Goal: Transaction & Acquisition: Purchase product/service

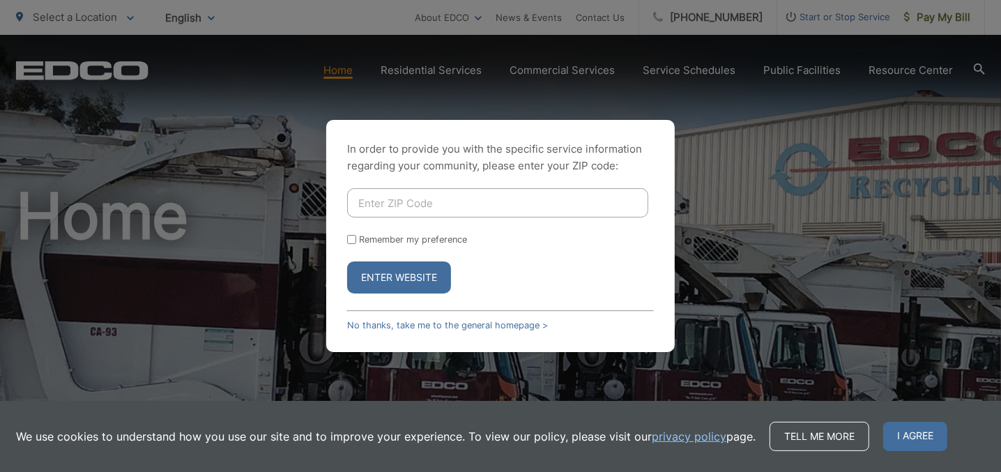
click at [405, 204] on input "Enter ZIP Code" at bounding box center [497, 202] width 301 height 29
type input "92021"
click at [398, 275] on button "Enter Website" at bounding box center [399, 277] width 104 height 32
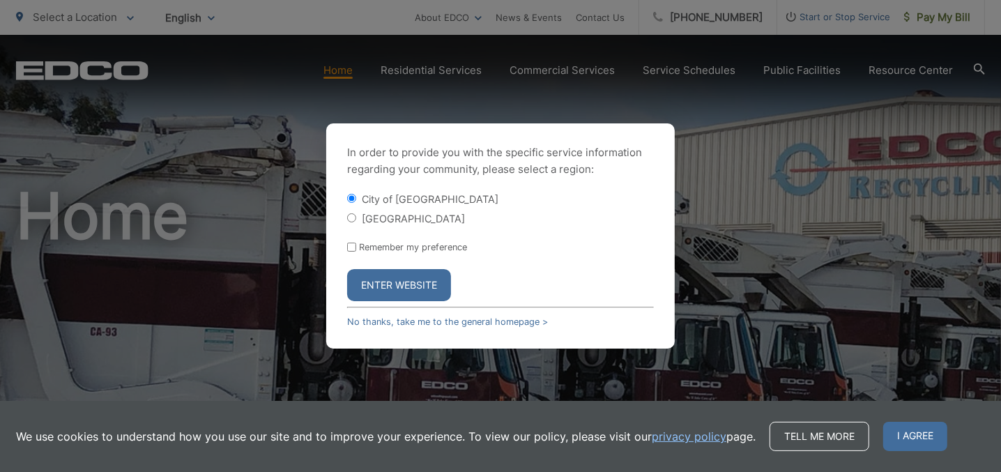
click at [398, 275] on button "Enter Website" at bounding box center [399, 285] width 104 height 32
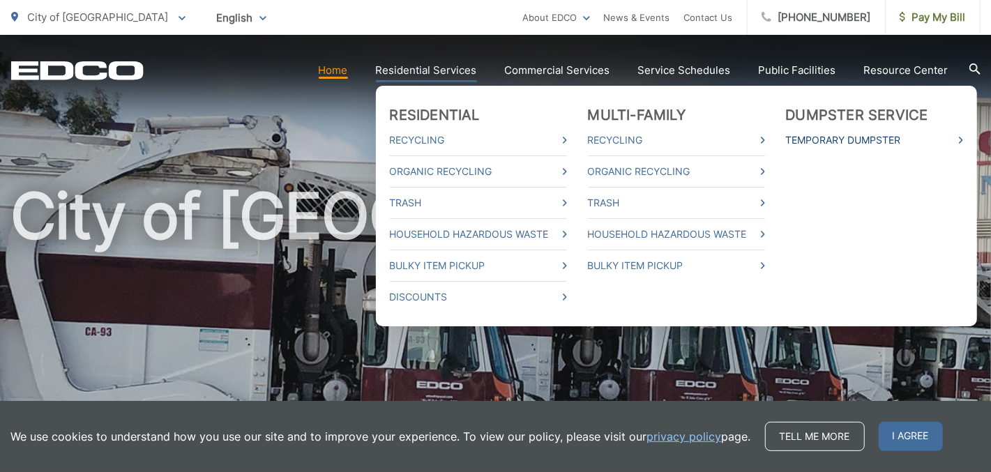
click at [886, 137] on link "Temporary Dumpster" at bounding box center [874, 140] width 177 height 17
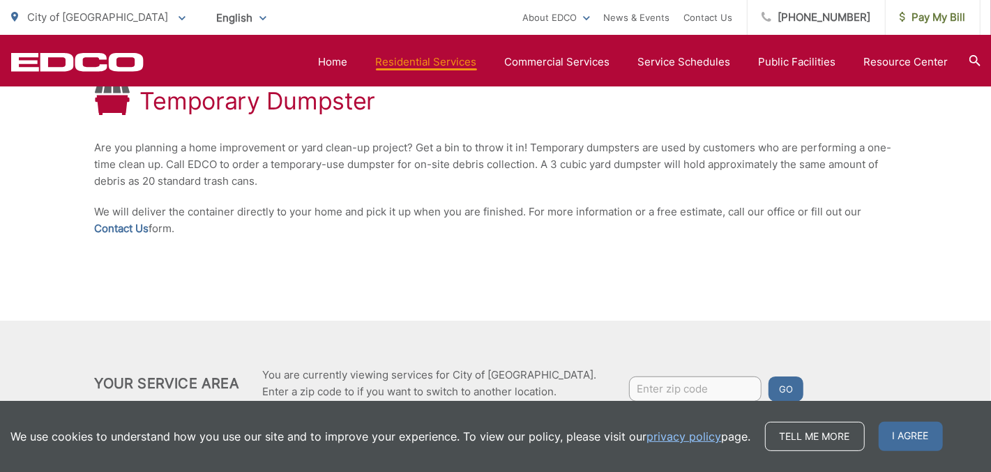
scroll to position [339, 0]
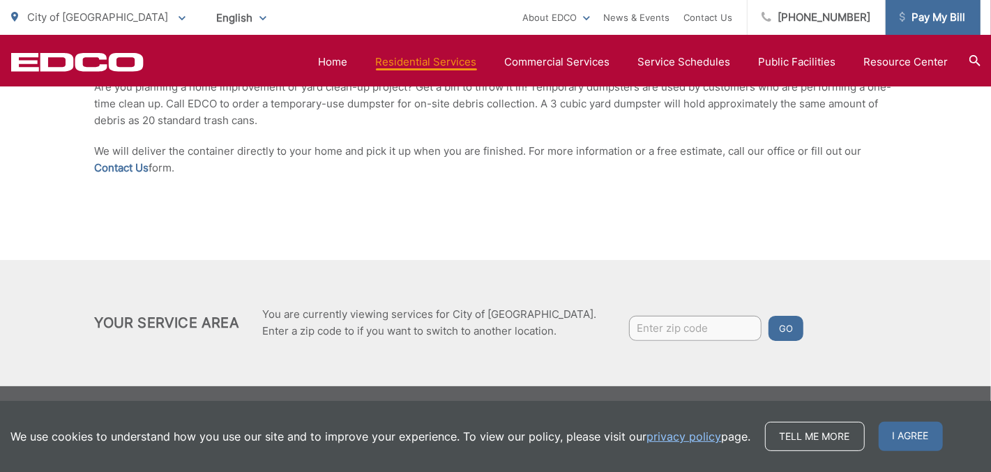
click at [943, 20] on span "Pay My Bill" at bounding box center [933, 17] width 66 height 17
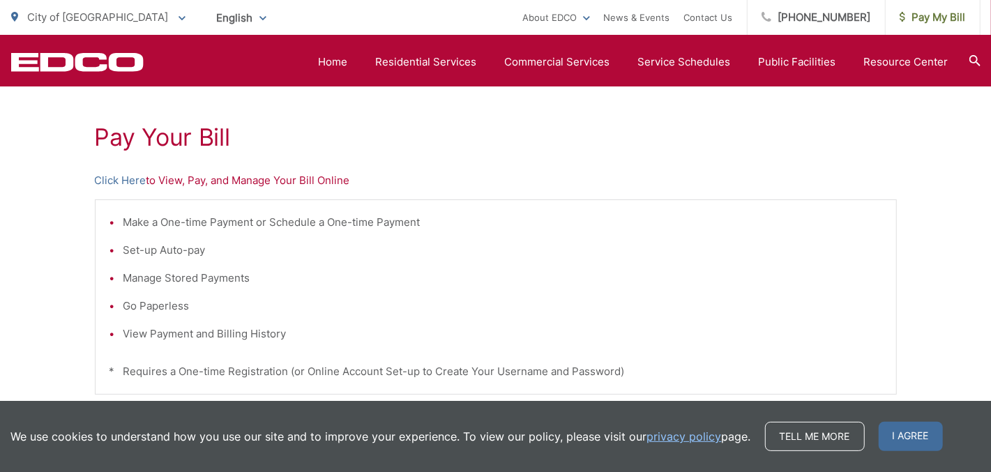
scroll to position [238, 0]
click at [132, 181] on link "Click Here" at bounding box center [121, 181] width 52 height 17
